Goal: Register for event/course

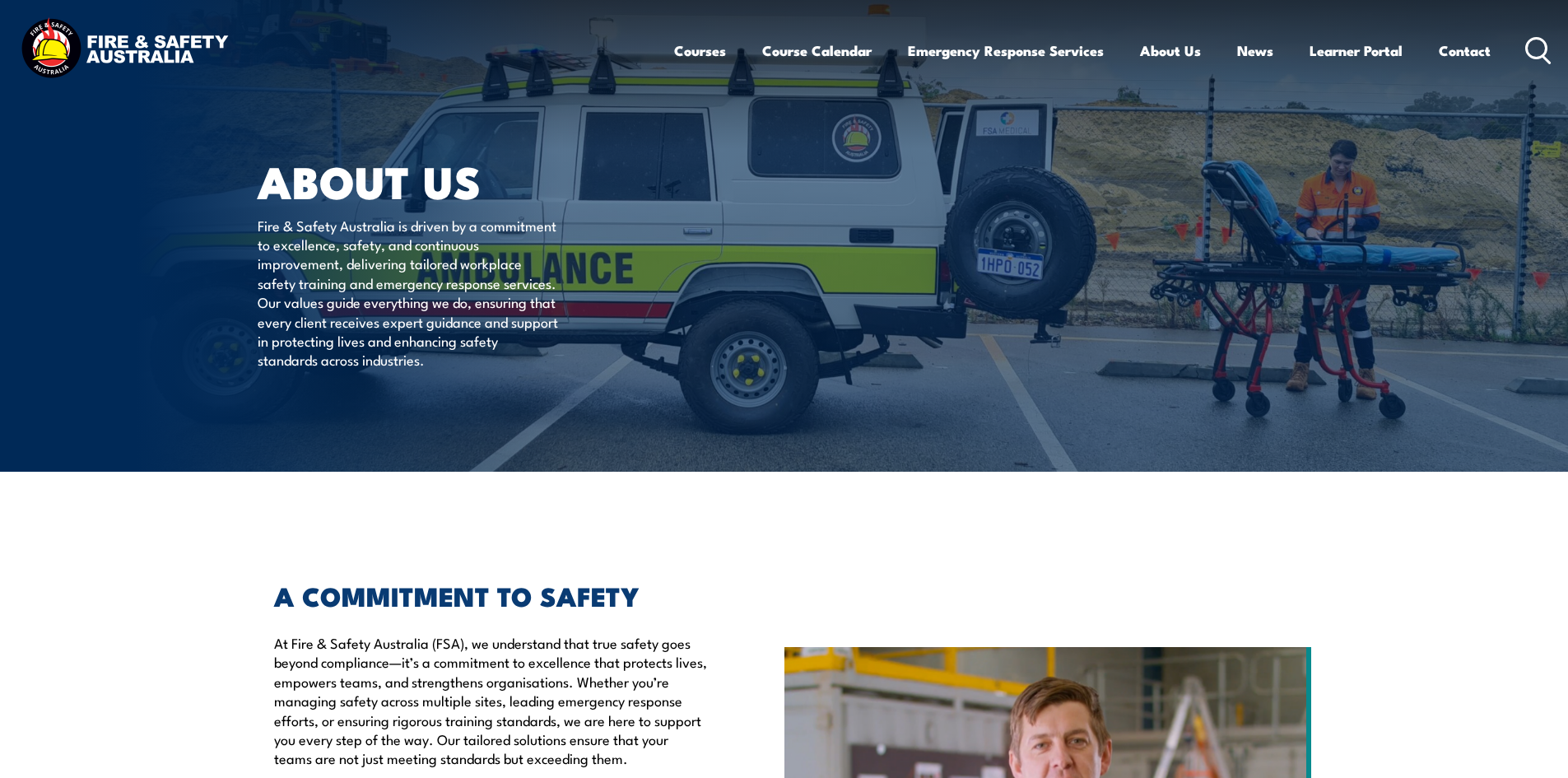
click at [1535, 48] on icon at bounding box center [1538, 51] width 26 height 27
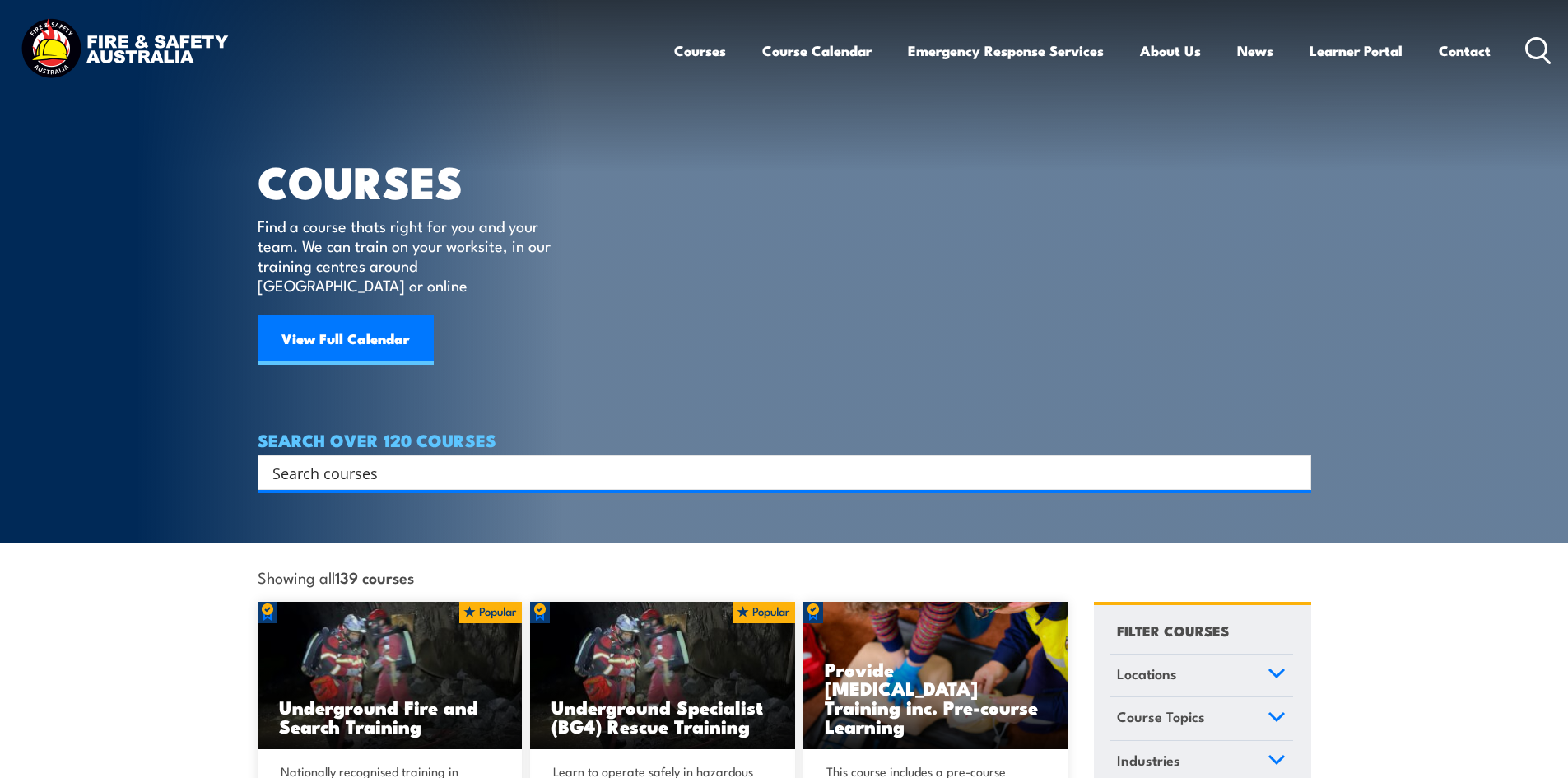
click at [501, 464] on div "Search" at bounding box center [784, 473] width 1054 height 35
click at [488, 461] on input "Search input" at bounding box center [774, 473] width 1003 height 25
type input "comcare"
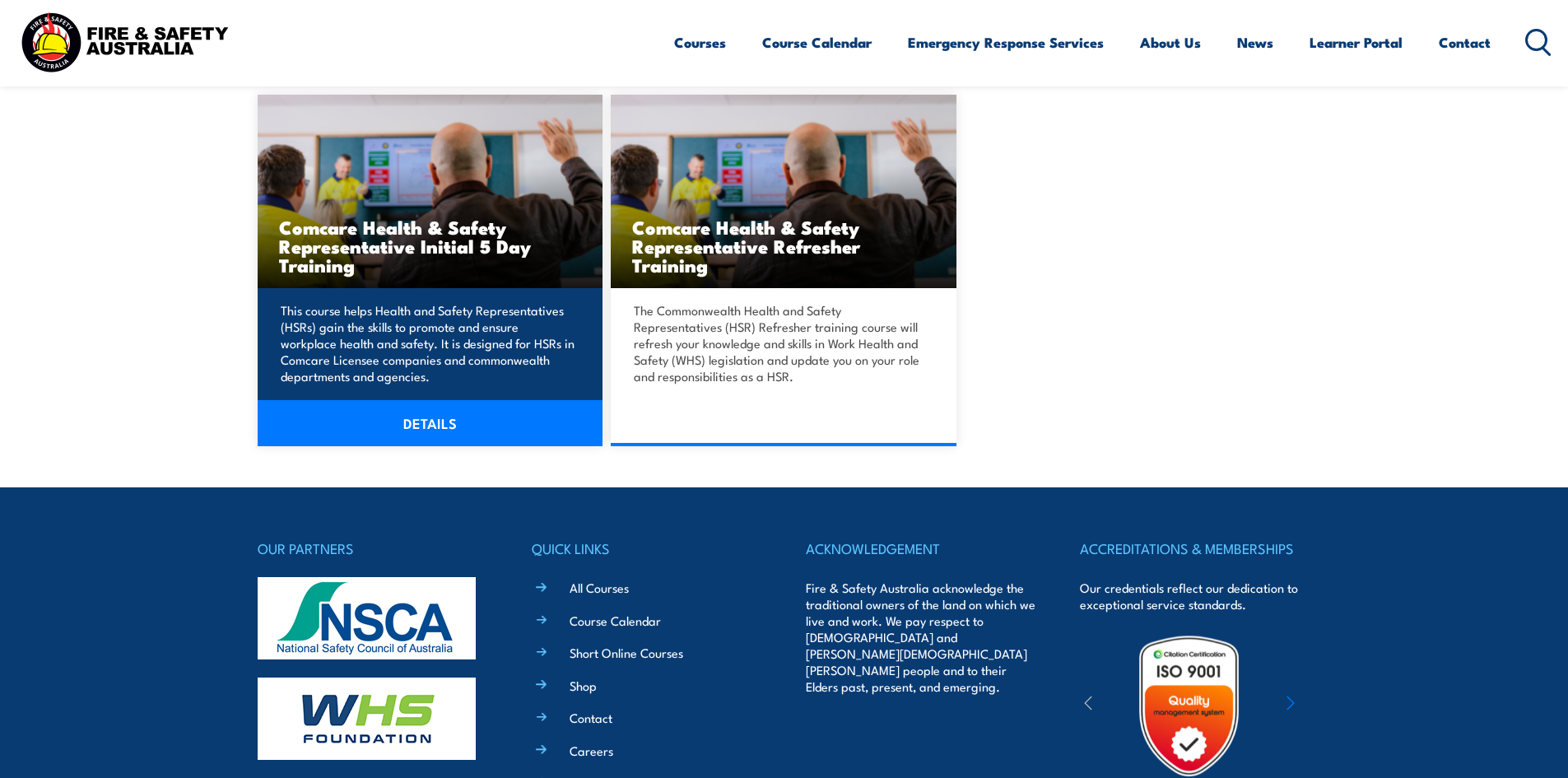
scroll to position [435, 0]
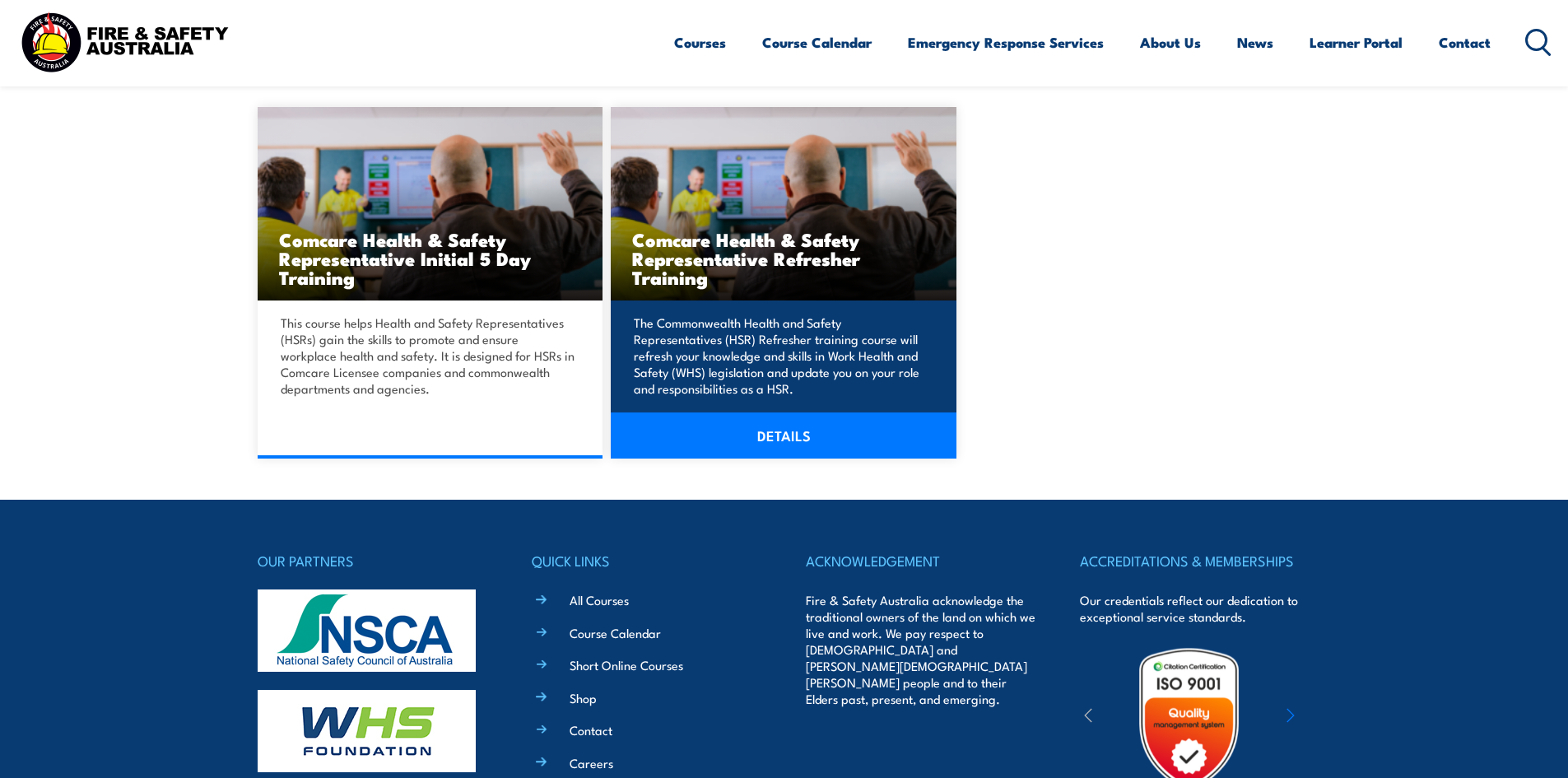
click at [719, 419] on link "DETAILS" at bounding box center [784, 435] width 346 height 46
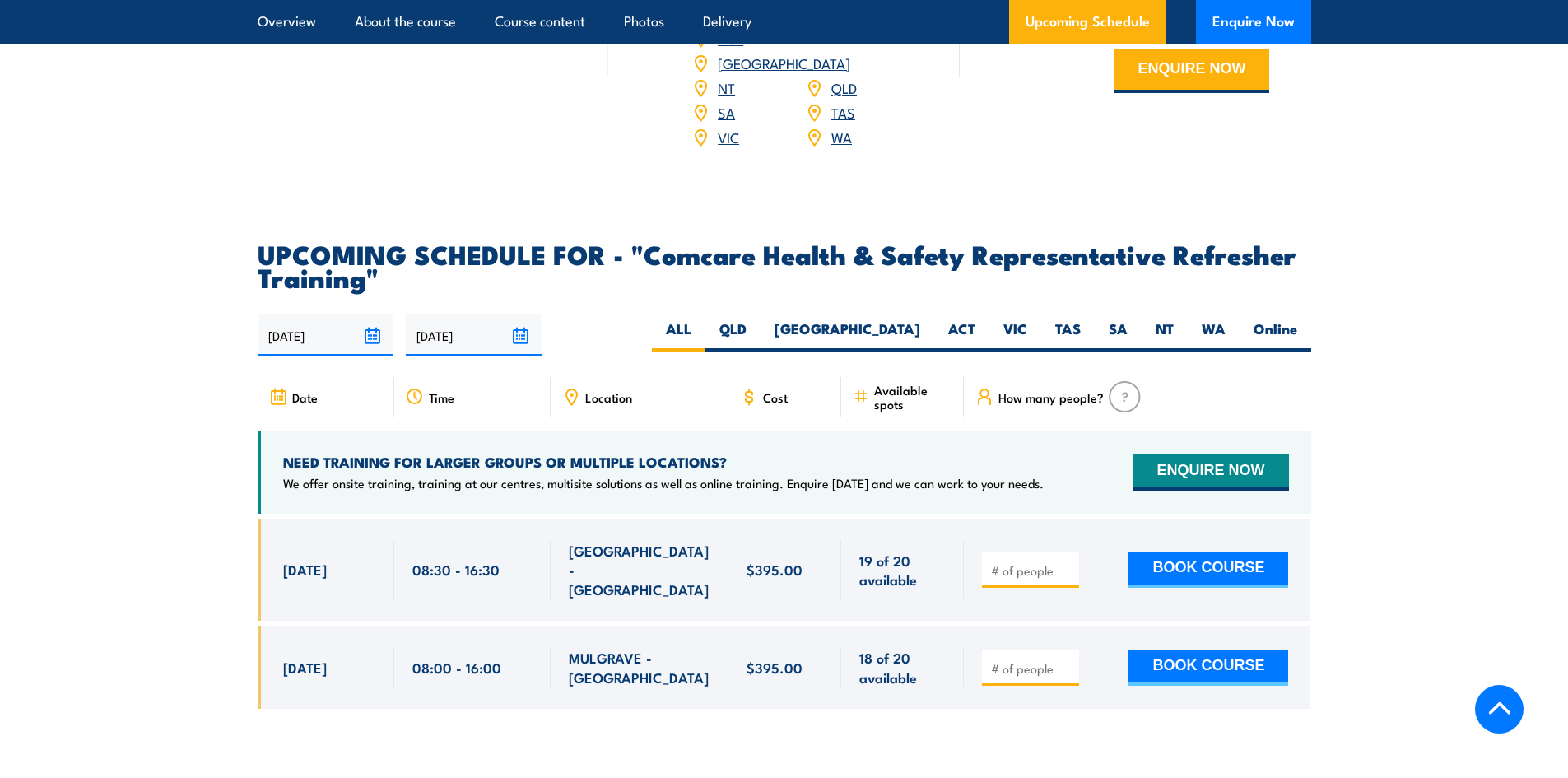
scroll to position [2471, 0]
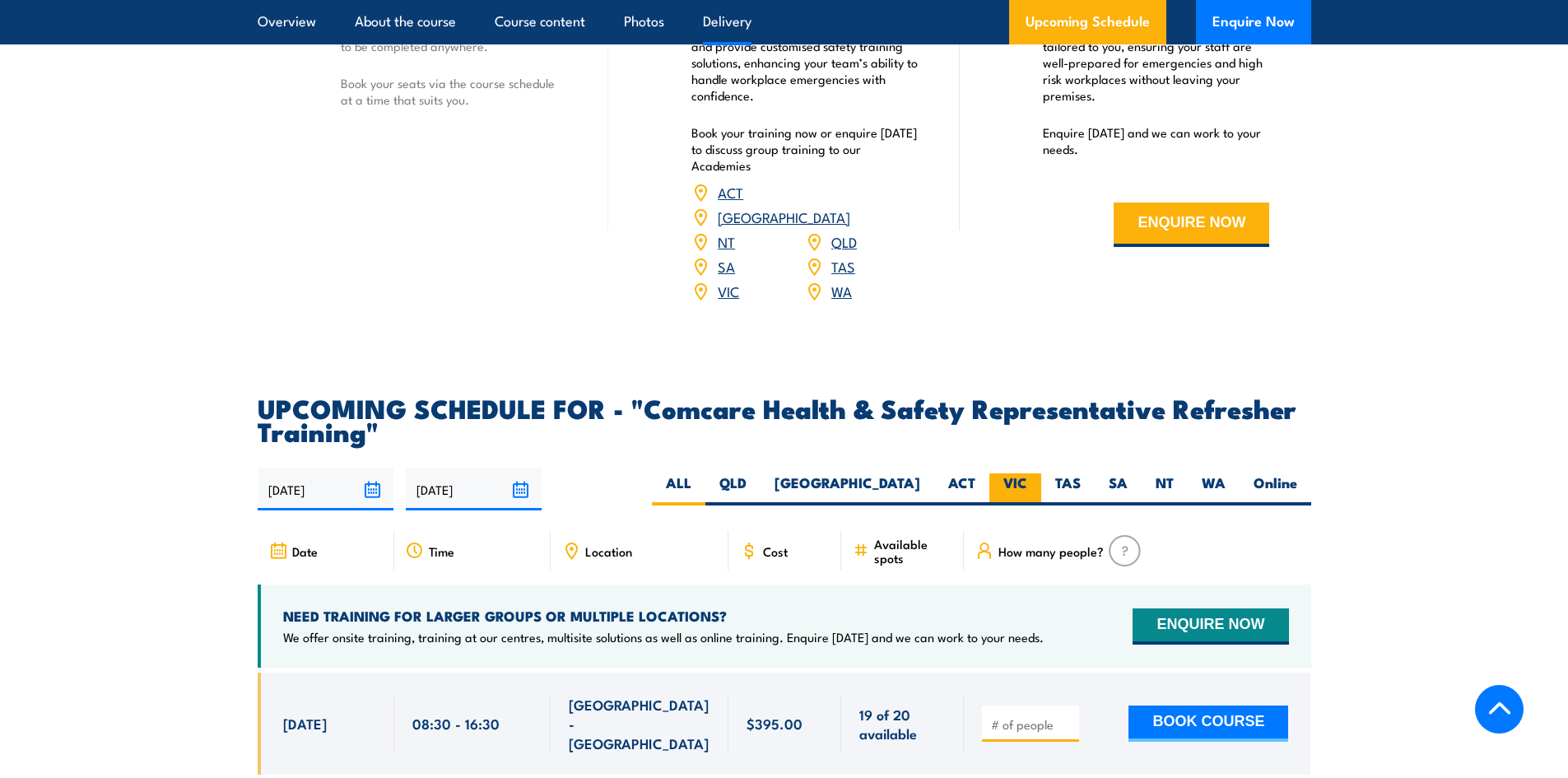
click at [1018, 497] on label "VIC" at bounding box center [1015, 490] width 52 height 32
click at [1027, 485] on input "VIC" at bounding box center [1033, 479] width 11 height 11
radio input "true"
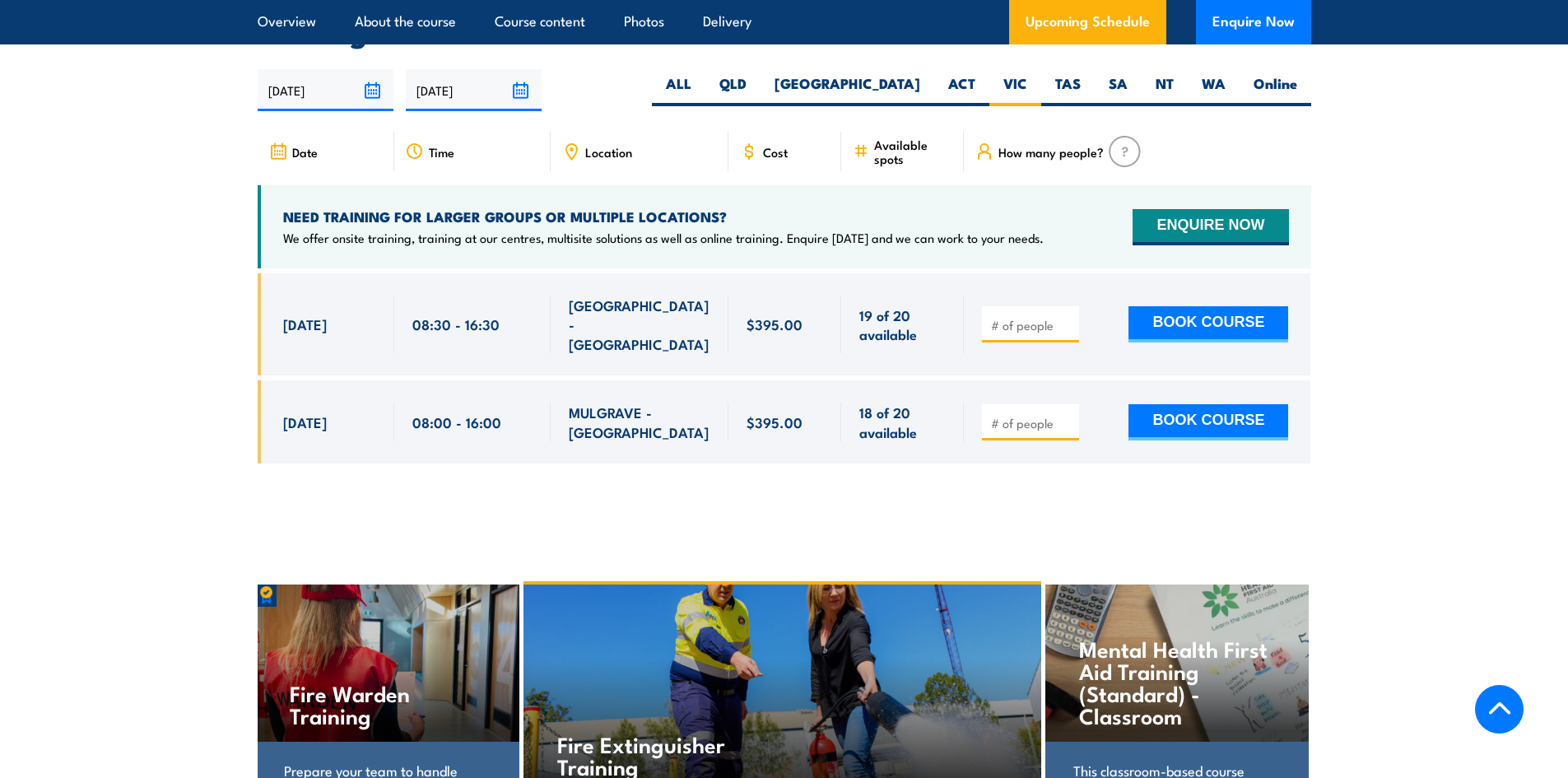
scroll to position [3047, 0]
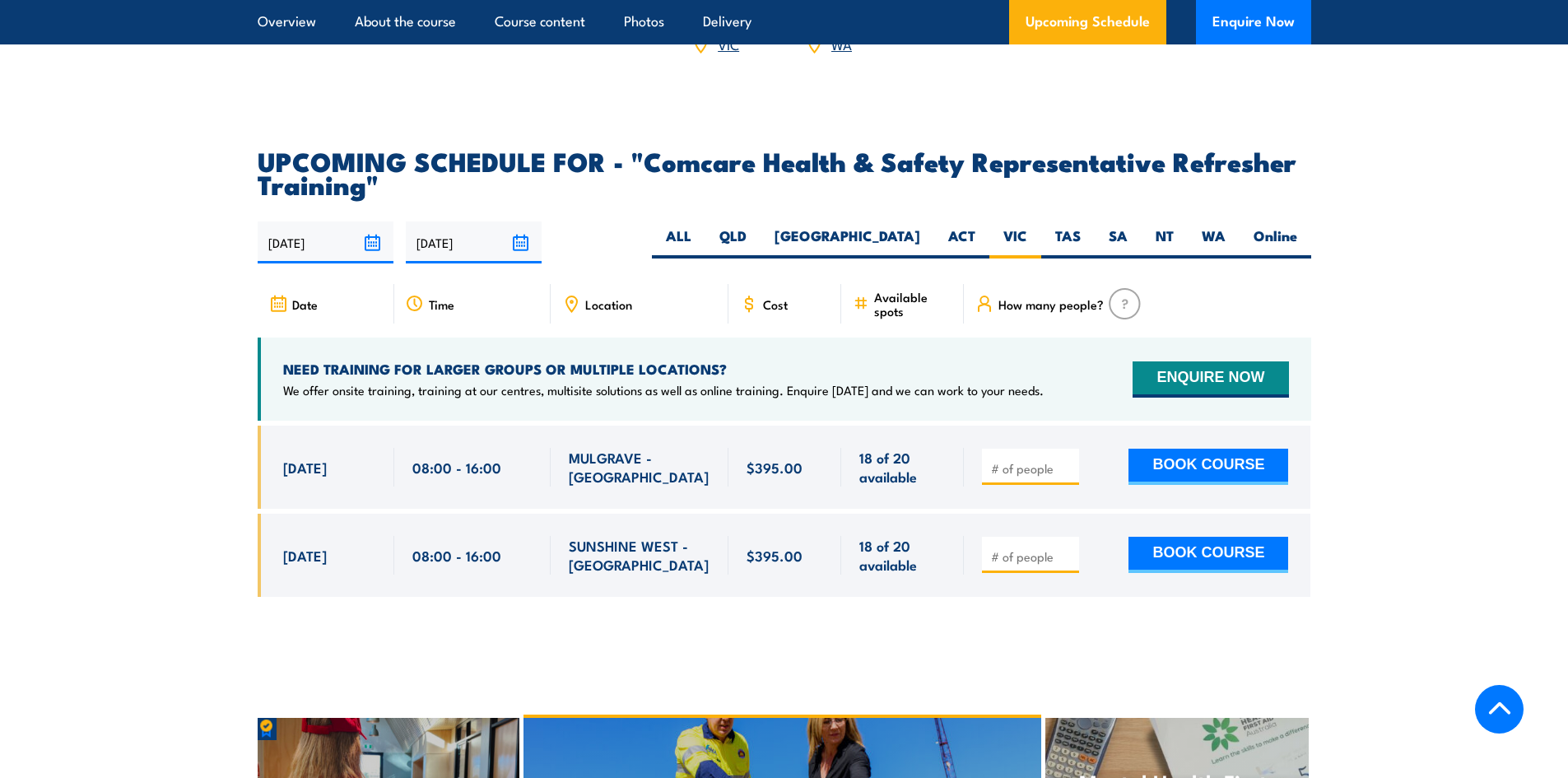
scroll to position [2717, 0]
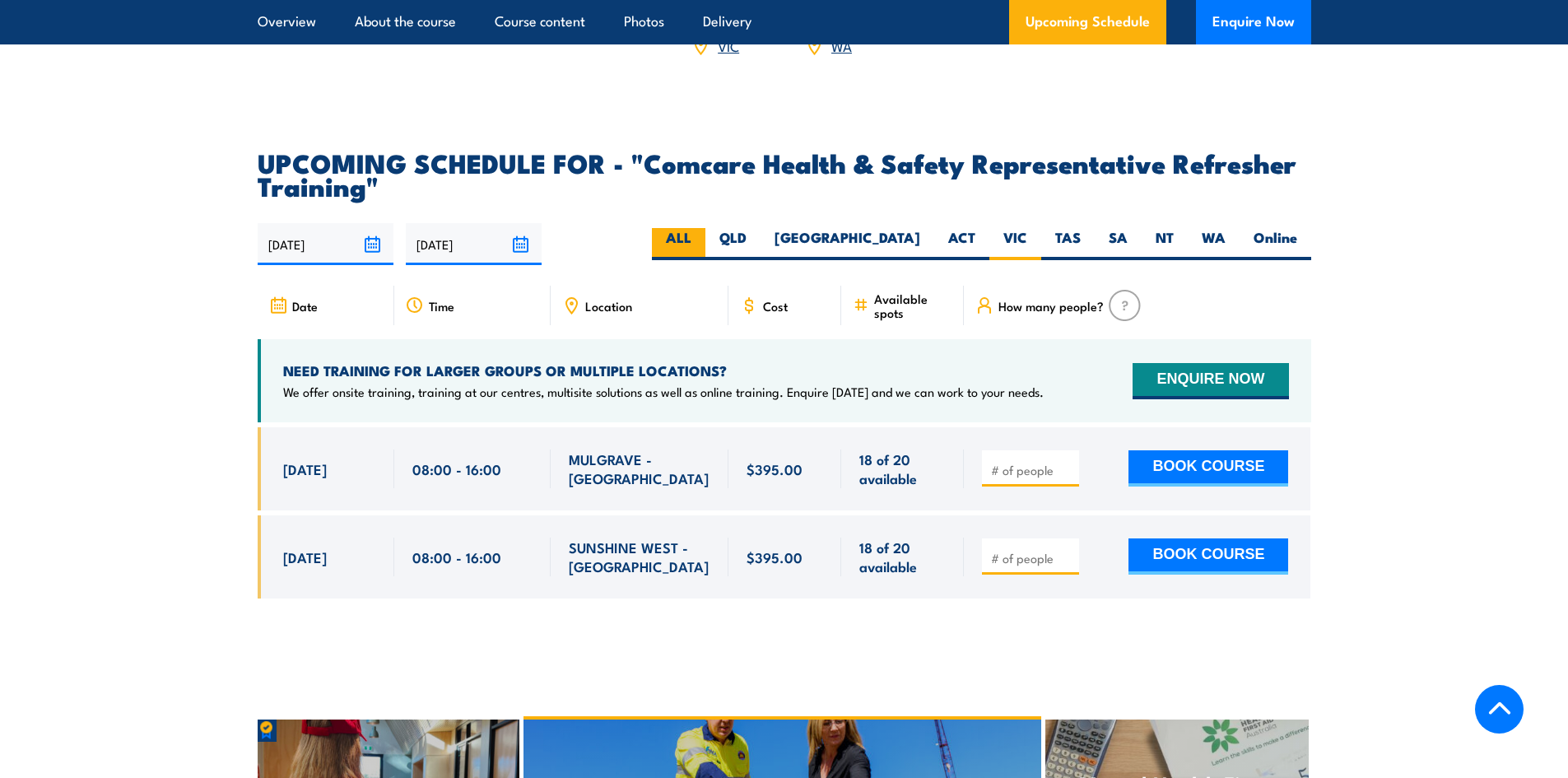
click at [705, 254] on label "ALL" at bounding box center [678, 244] width 54 height 32
click at [702, 239] on input "ALL" at bounding box center [697, 233] width 11 height 11
radio input "true"
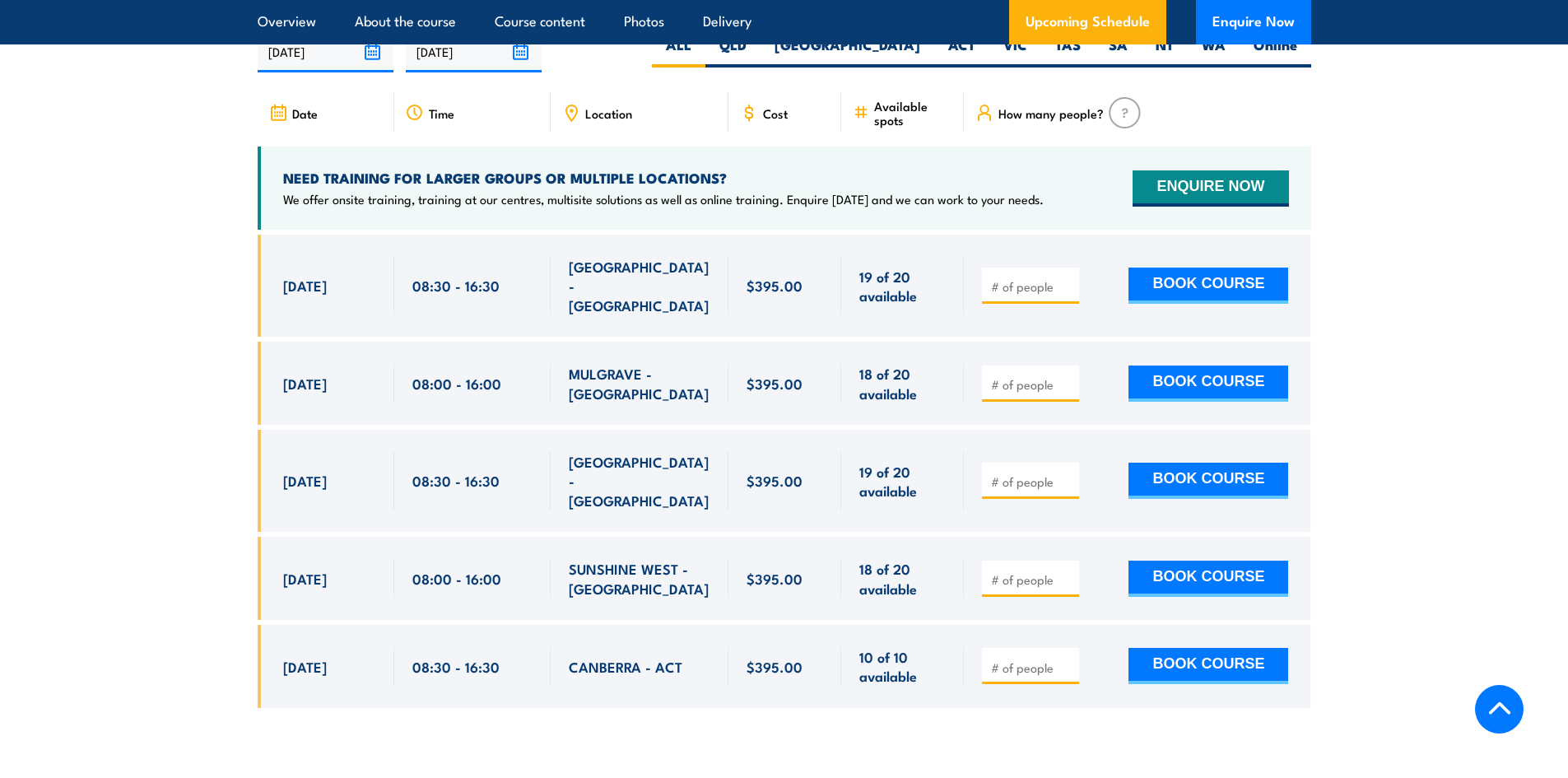
scroll to position [2882, 0]
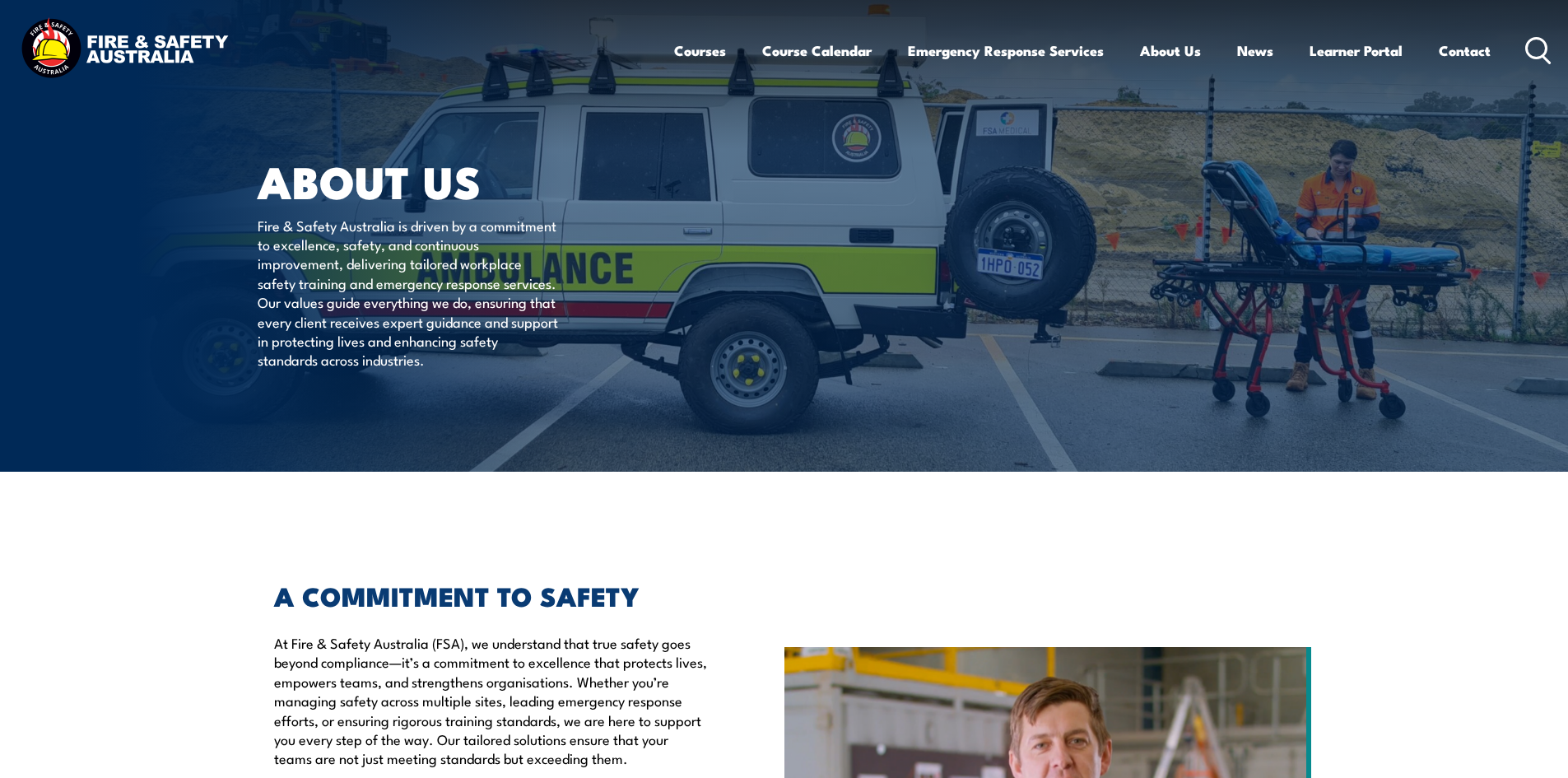
click at [1542, 52] on icon at bounding box center [1538, 51] width 26 height 27
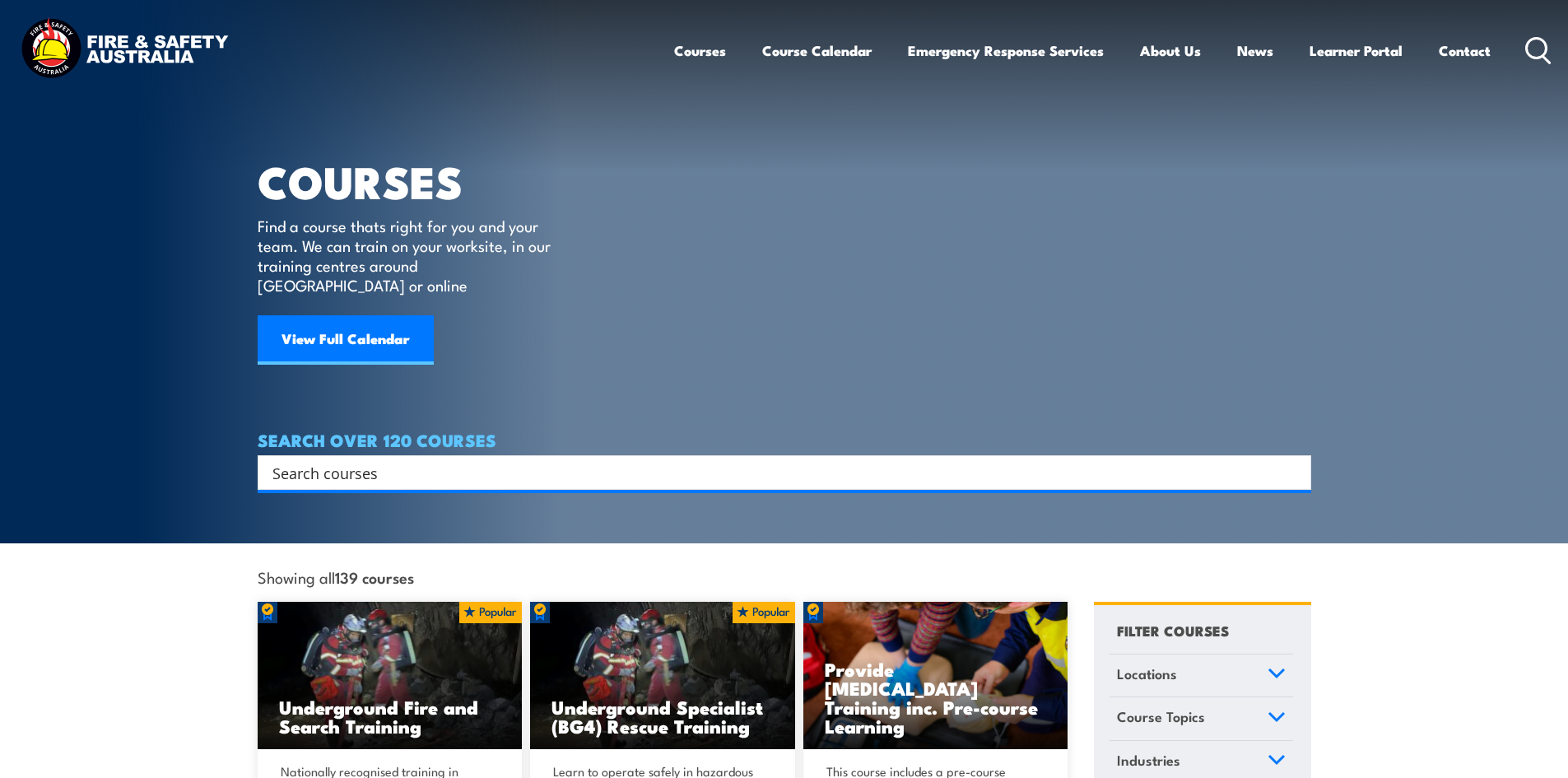
click at [366, 431] on h4 "SEARCH OVER 120 COURSES" at bounding box center [784, 440] width 1054 height 18
click at [348, 465] on div "Search" at bounding box center [784, 473] width 1054 height 35
click at [343, 462] on input "Search input" at bounding box center [774, 473] width 1003 height 25
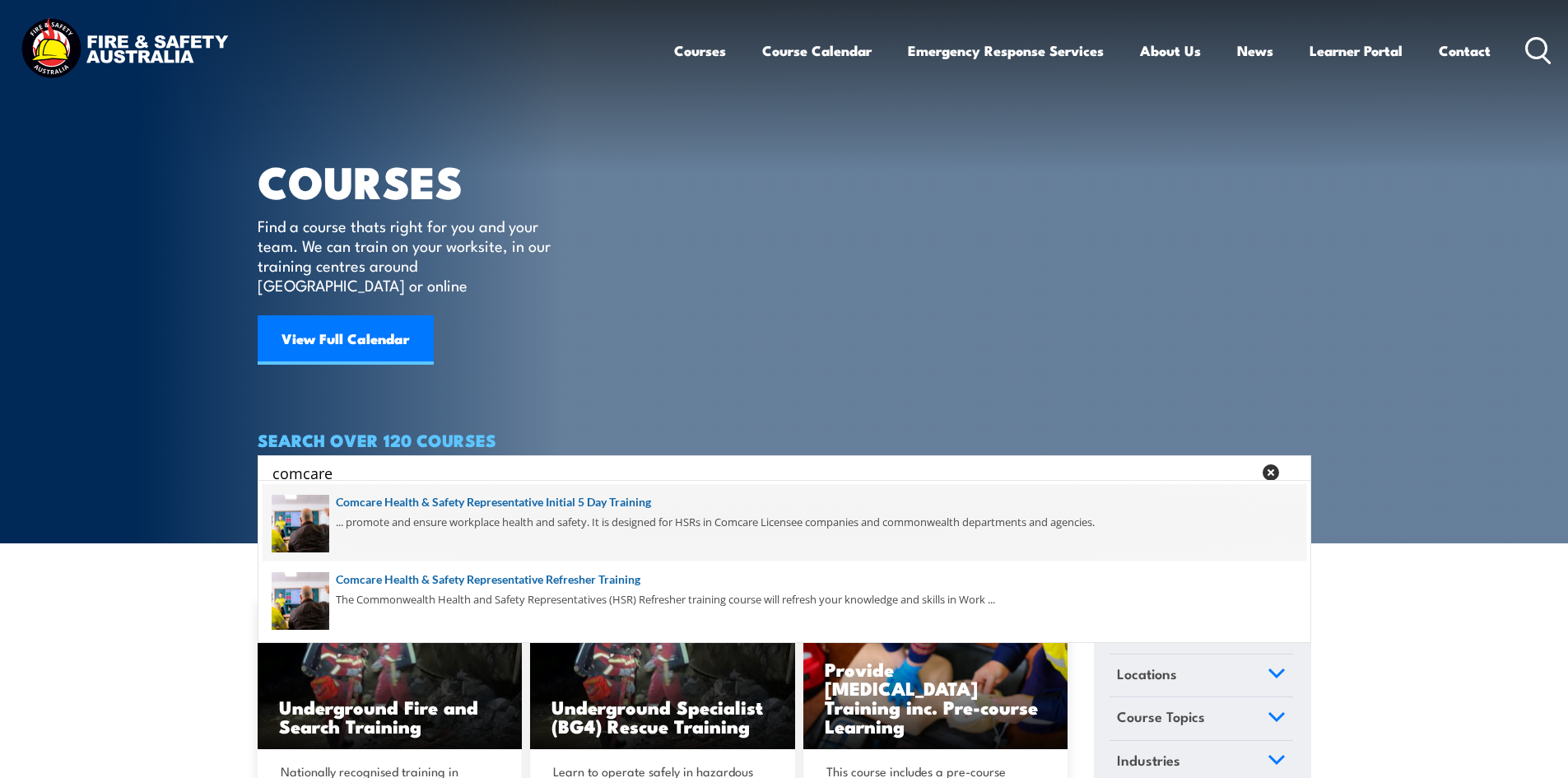
type input "comcare"
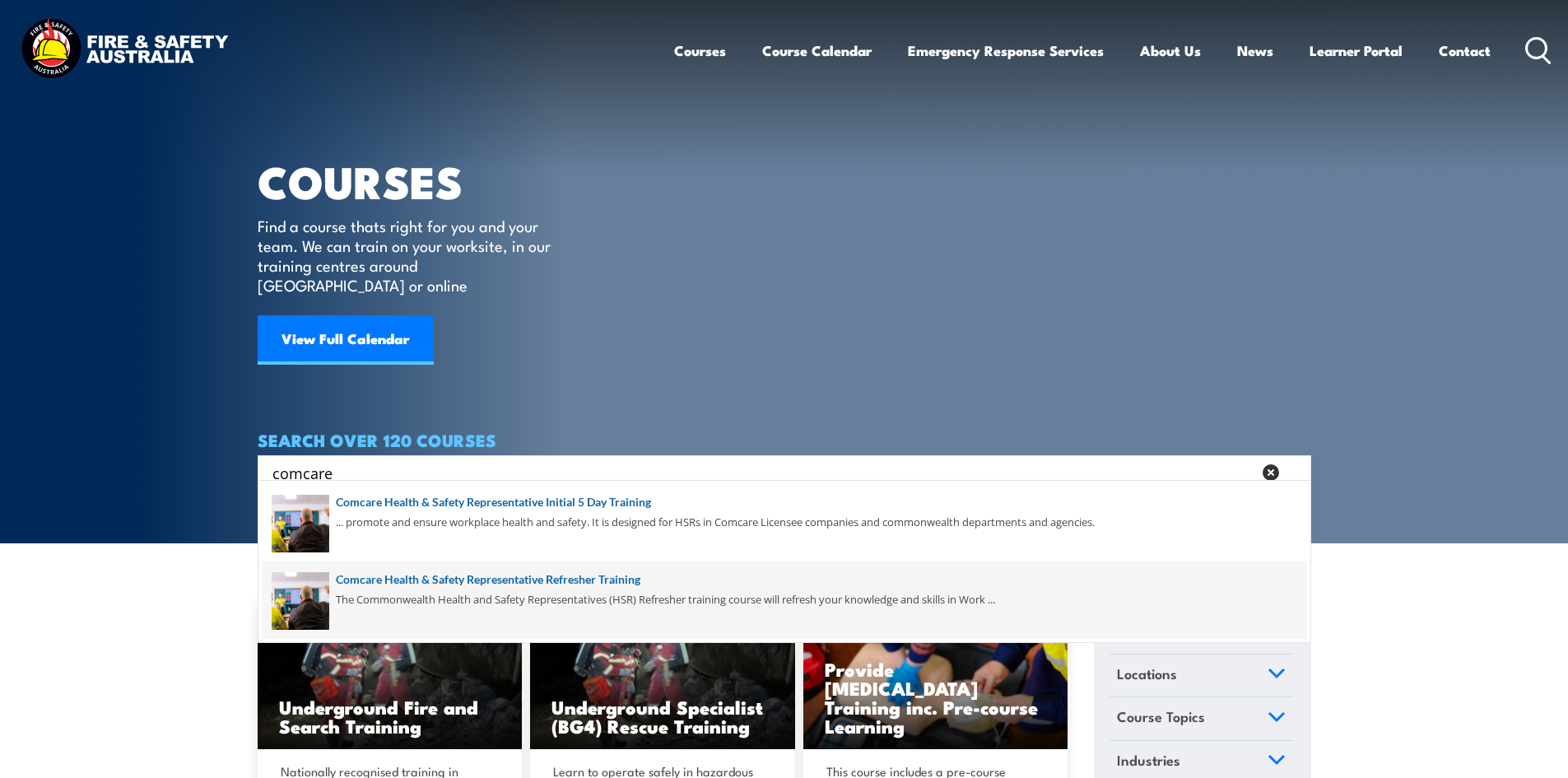
click at [422, 604] on span at bounding box center [784, 600] width 1044 height 77
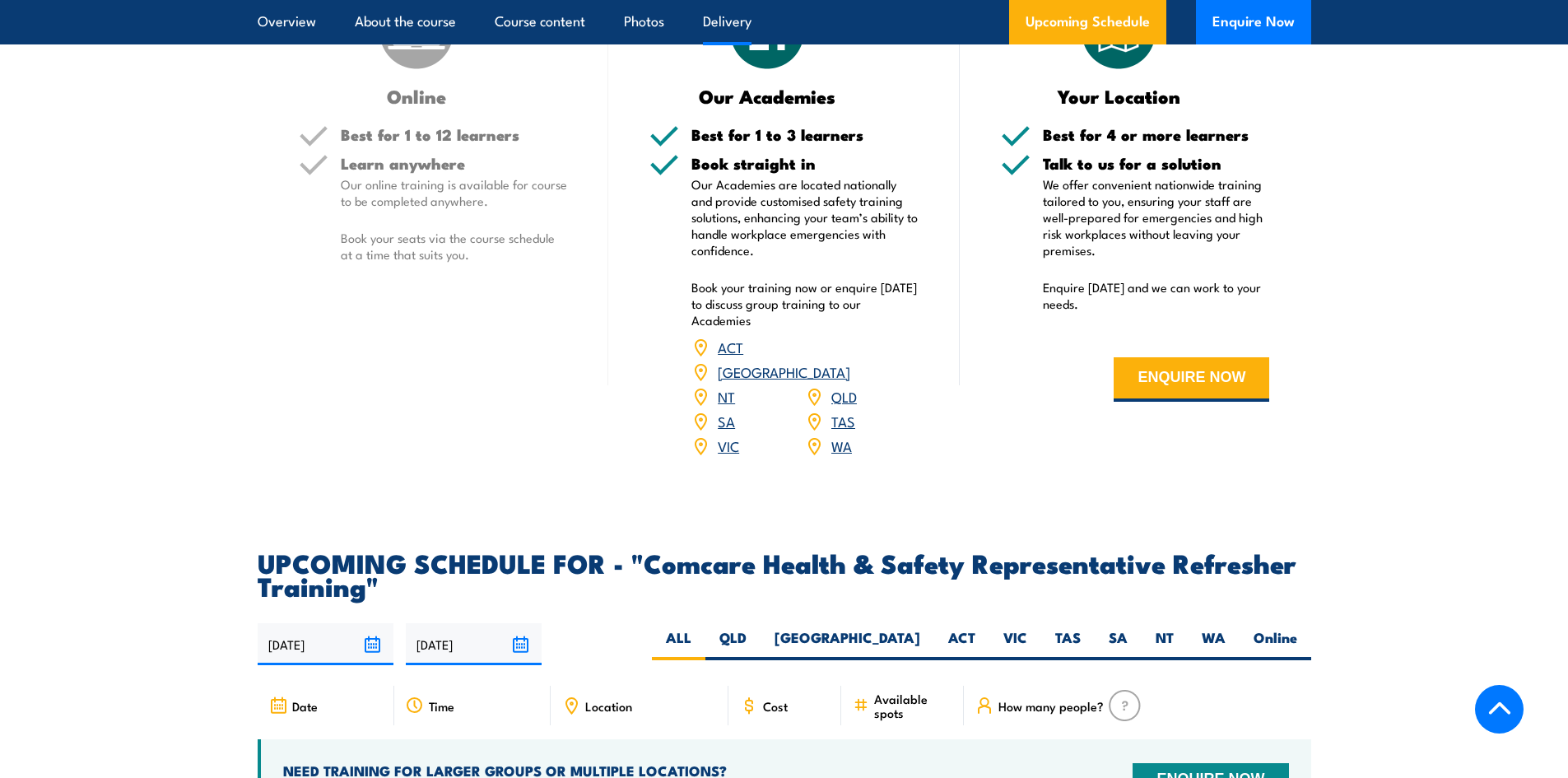
scroll to position [2636, 0]
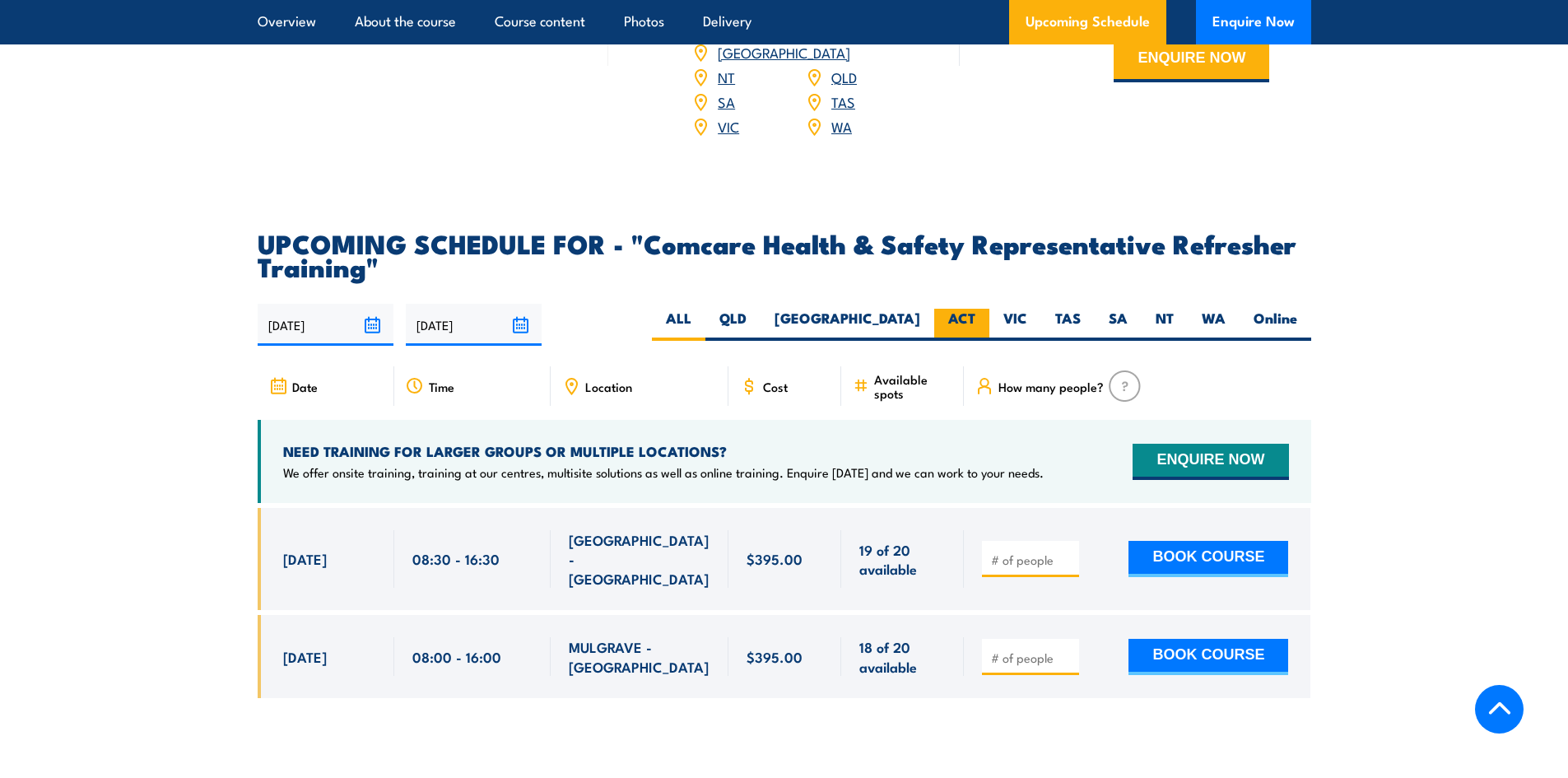
drag, startPoint x: 791, startPoint y: 338, endPoint x: 942, endPoint y: 336, distance: 151.0
click at [705, 337] on label "ALL" at bounding box center [678, 325] width 54 height 32
click at [702, 320] on input "ALL" at bounding box center [697, 314] width 11 height 11
click at [1007, 337] on label "VIC" at bounding box center [1015, 325] width 52 height 32
click at [1027, 320] on input "VIC" at bounding box center [1033, 314] width 11 height 11
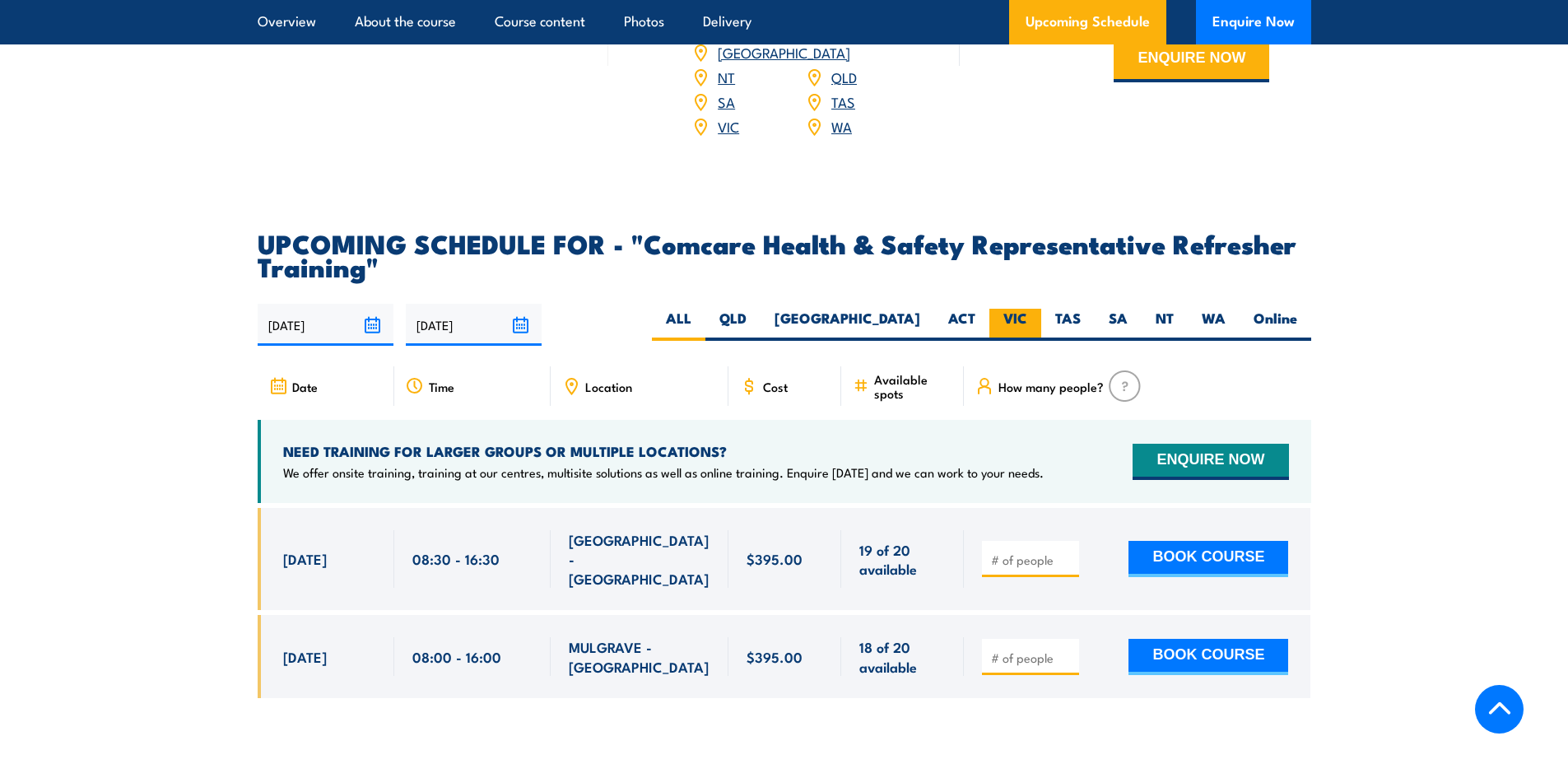
radio input "true"
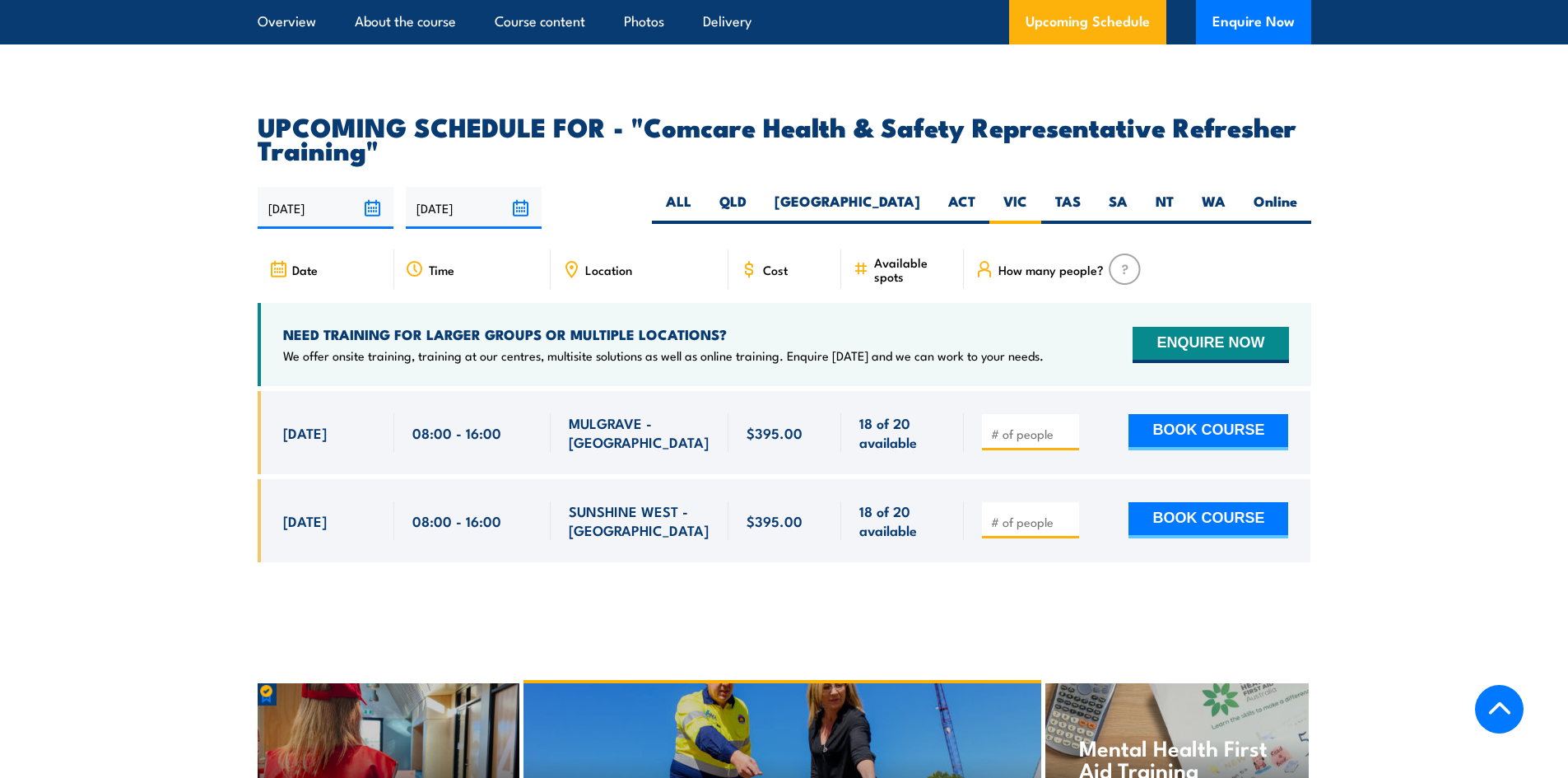
scroll to position [2717, 0]
